Goal: Task Accomplishment & Management: Use online tool/utility

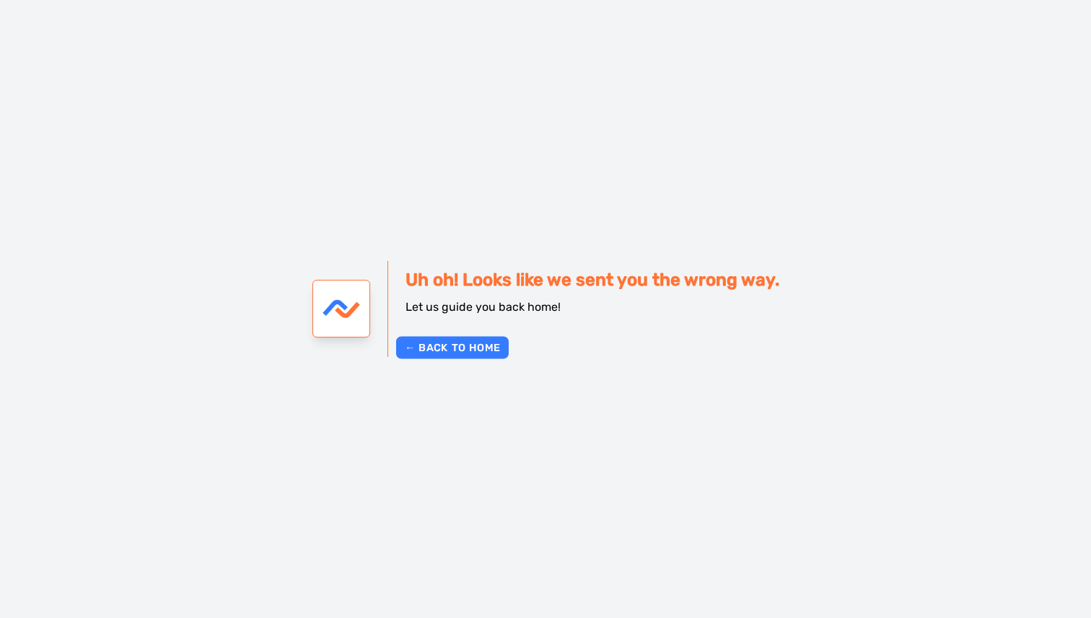
click at [473, 345] on button "← Back to Home" at bounding box center [451, 347] width 113 height 22
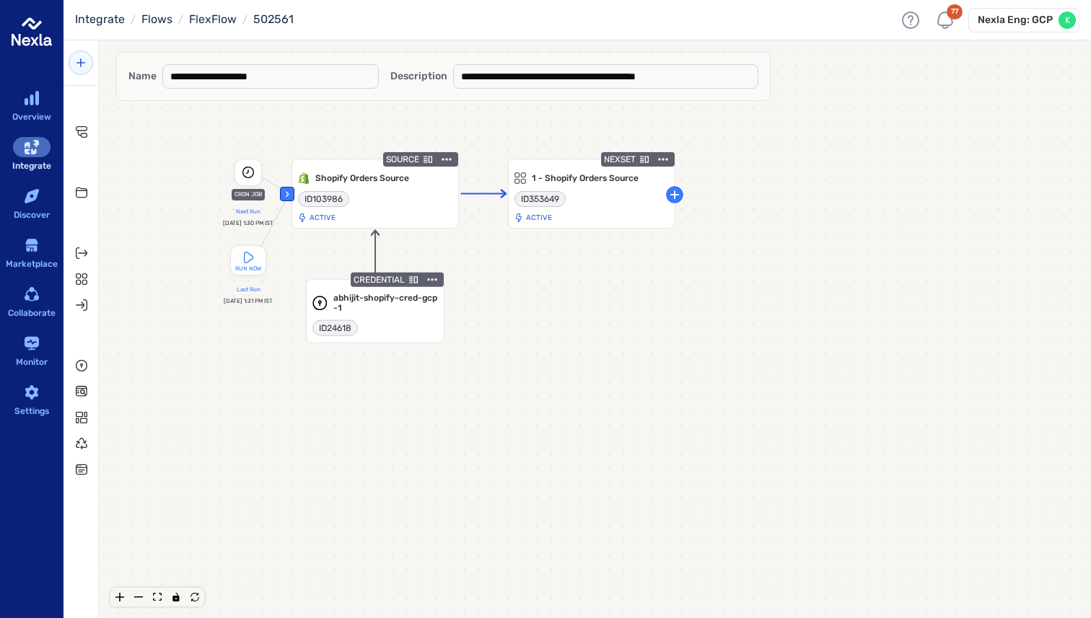
drag, startPoint x: 525, startPoint y: 258, endPoint x: 652, endPoint y: 313, distance: 138.6
click at [652, 313] on div "‹ CRON JOB Next Run Fri, Sep 5, 1:30 PM IST RUN NOW Last Run Sep 3rd, 2025 at 1…" at bounding box center [595, 351] width 992 height 578
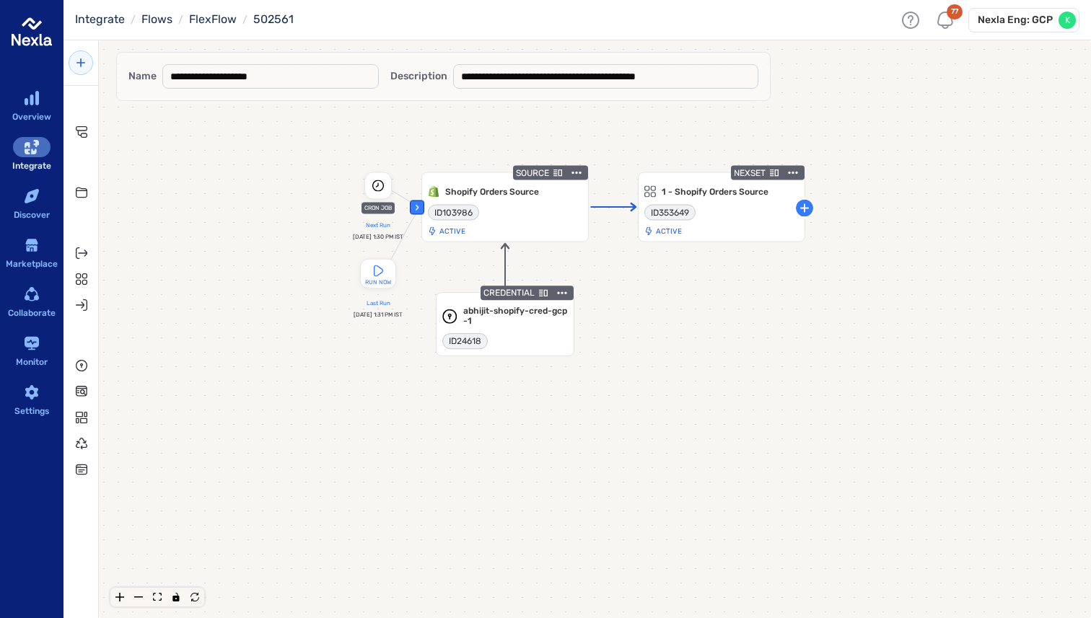
drag, startPoint x: 555, startPoint y: 240, endPoint x: 776, endPoint y: 292, distance: 226.7
click at [776, 292] on div "‹ CRON JOB Next Run Fri, Sep 5, 1:30 PM IST RUN NOW Last Run Sep 3rd, 2025 at 1…" at bounding box center [595, 351] width 992 height 578
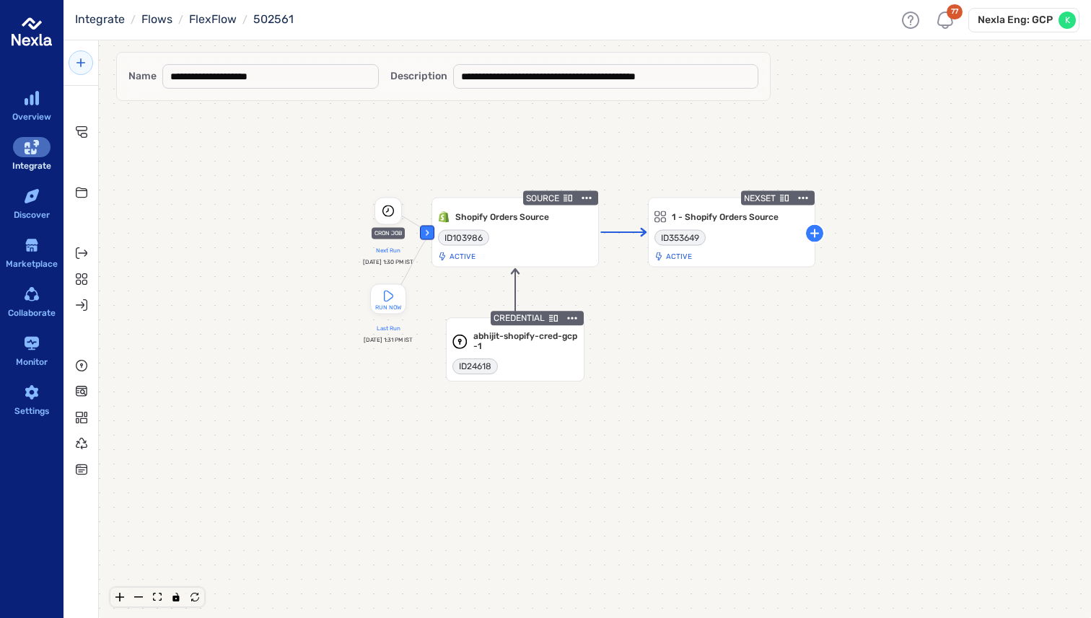
drag, startPoint x: 663, startPoint y: 367, endPoint x: 678, endPoint y: 403, distance: 39.1
click at [678, 403] on div "‹ CRON JOB Next Run Fri, Sep 5, 1:30 PM IST RUN NOW Last Run Sep 3rd, 2025 at 1…" at bounding box center [595, 351] width 992 height 578
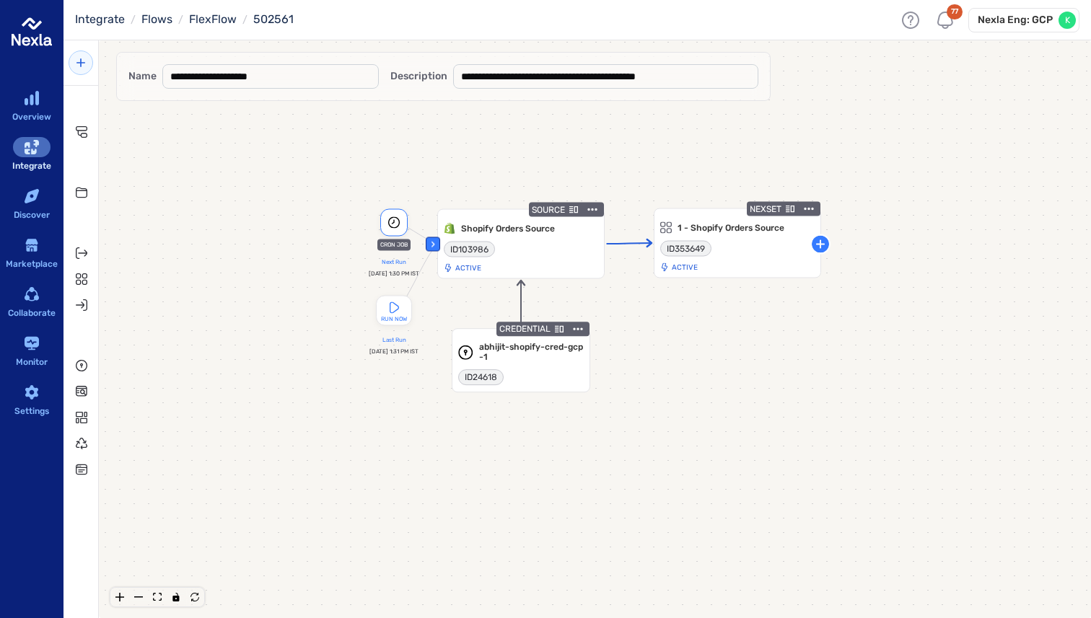
click at [385, 229] on div at bounding box center [393, 222] width 27 height 27
click at [729, 408] on div "‹ CRON JOB Next Run Fri, Sep 5, 1:30 PM IST RUN NOW Last Run Sep 3rd, 2025 at 1…" at bounding box center [595, 351] width 992 height 578
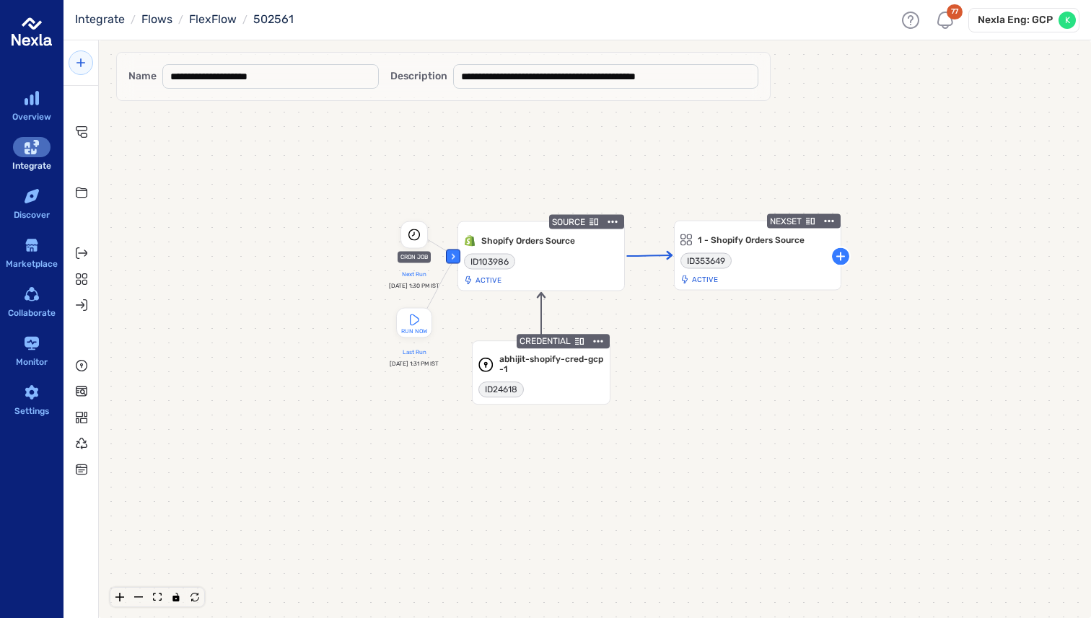
drag, startPoint x: 636, startPoint y: 154, endPoint x: 659, endPoint y: 167, distance: 26.1
click at [657, 167] on div "‹ CRON JOB Next Run Fri, Sep 5, 1:30 PM IST RUN NOW Last Run Sep 3rd, 2025 at 1…" at bounding box center [595, 351] width 992 height 578
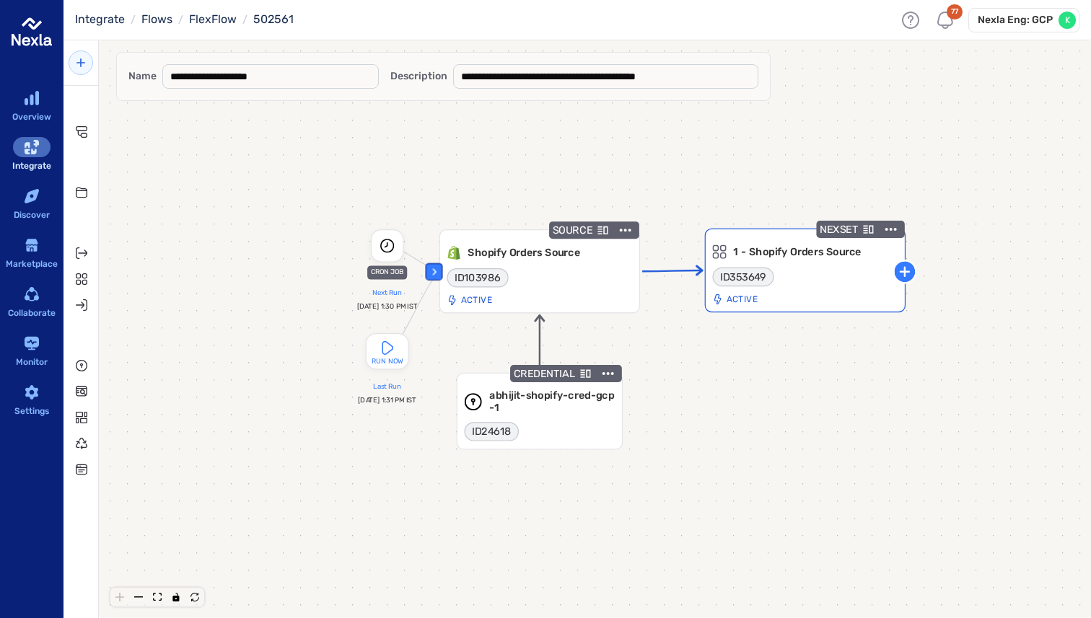
click at [794, 262] on div "NEXSET 1 - Shopify Orders Source Collapsible Group Item #1 ID 353649 Active" at bounding box center [805, 271] width 201 height 84
click at [729, 191] on div "‹ CRON JOB Next Run Fri, Sep 5, 1:30 PM IST RUN NOW Last Run Sep 3rd, 2025 at 1…" at bounding box center [595, 351] width 992 height 578
